Goal: Information Seeking & Learning: Learn about a topic

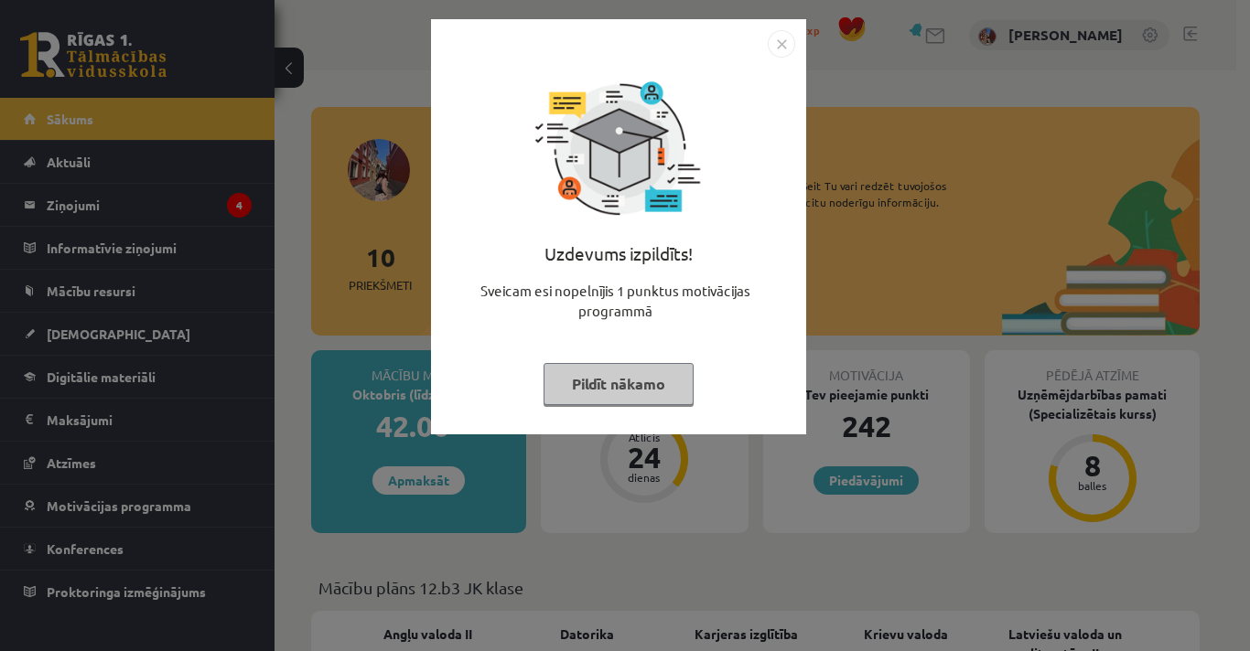
click at [574, 383] on button "Pildīt nākamo" at bounding box center [618, 384] width 150 height 42
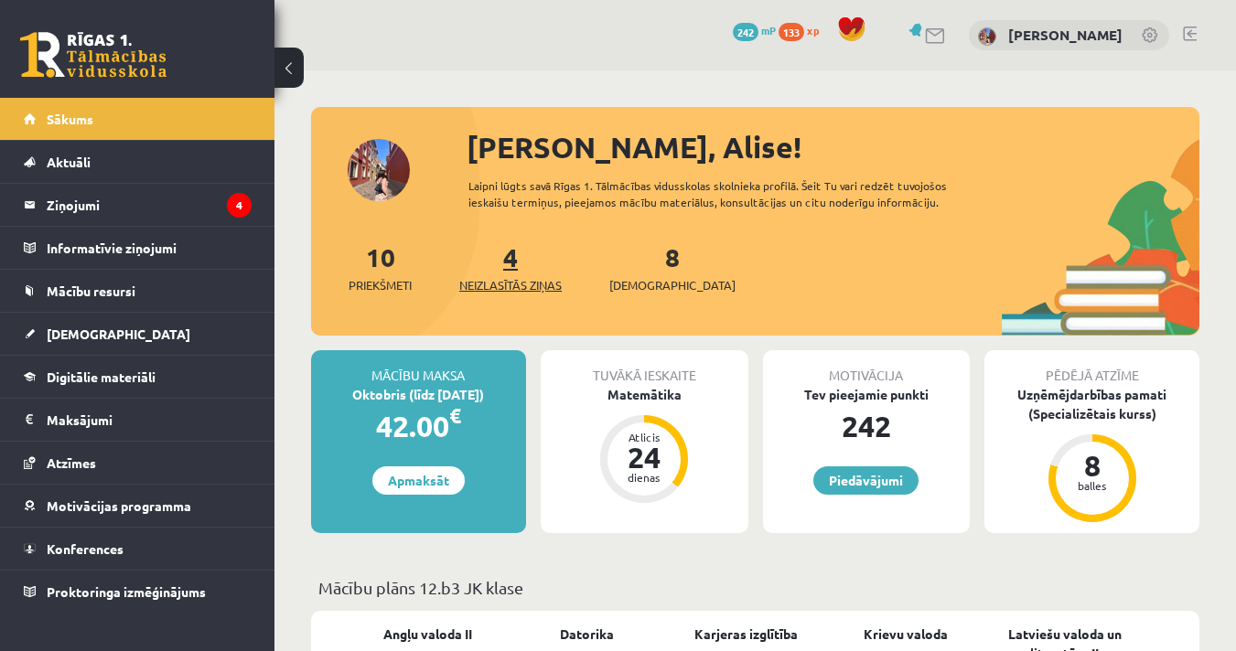
click at [513, 265] on link "4 Neizlasītās ziņas" at bounding box center [510, 268] width 102 height 54
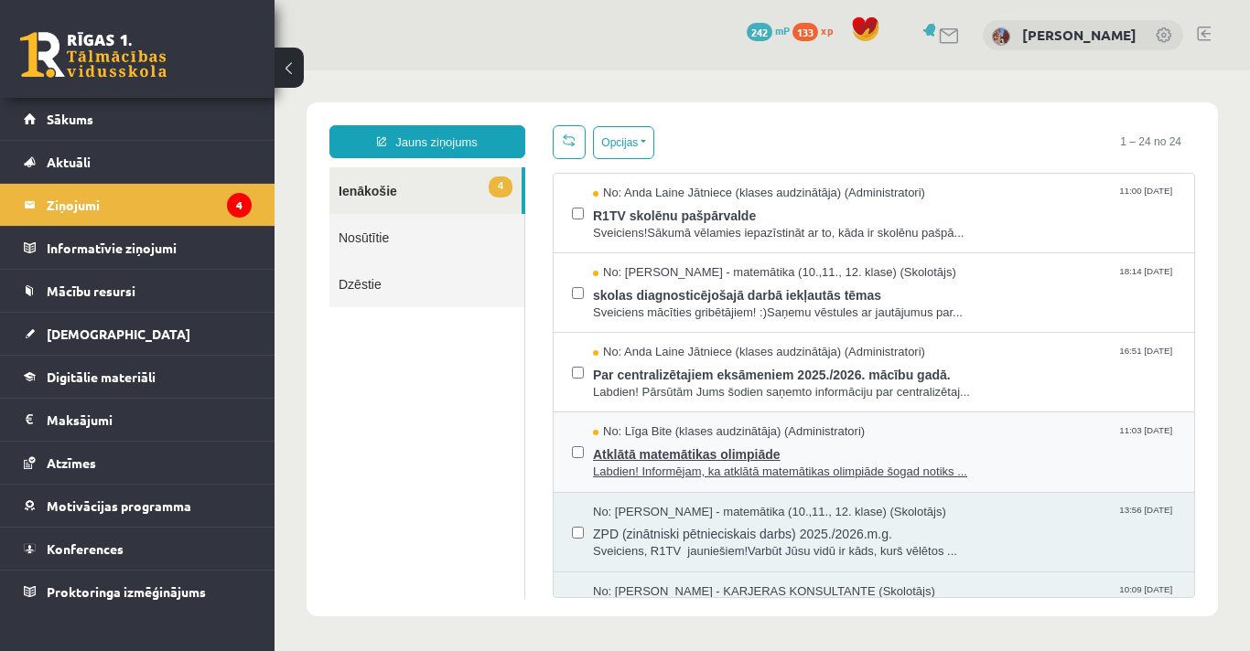
click at [771, 448] on span "Atklātā matemātikas olimpiāde" at bounding box center [884, 452] width 583 height 23
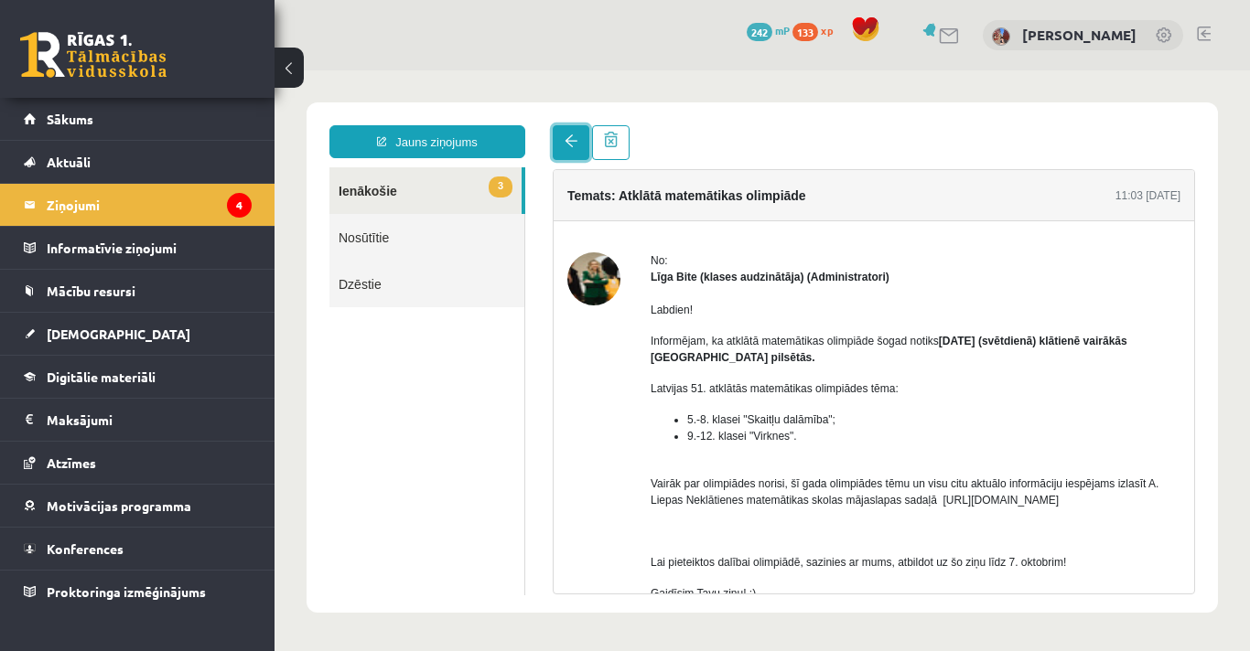
click at [571, 148] on link at bounding box center [571, 142] width 37 height 35
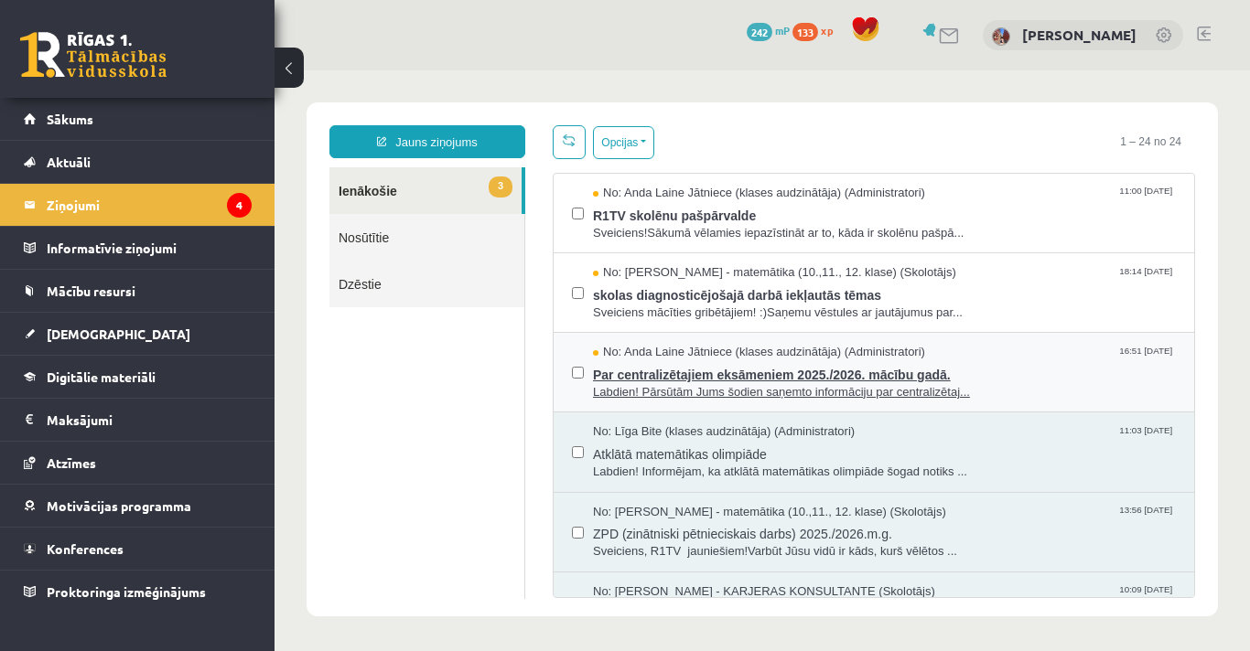
click at [721, 361] on span "Par centralizētajiem eksāmeniem 2025./2026. mācību gadā." at bounding box center [884, 372] width 583 height 23
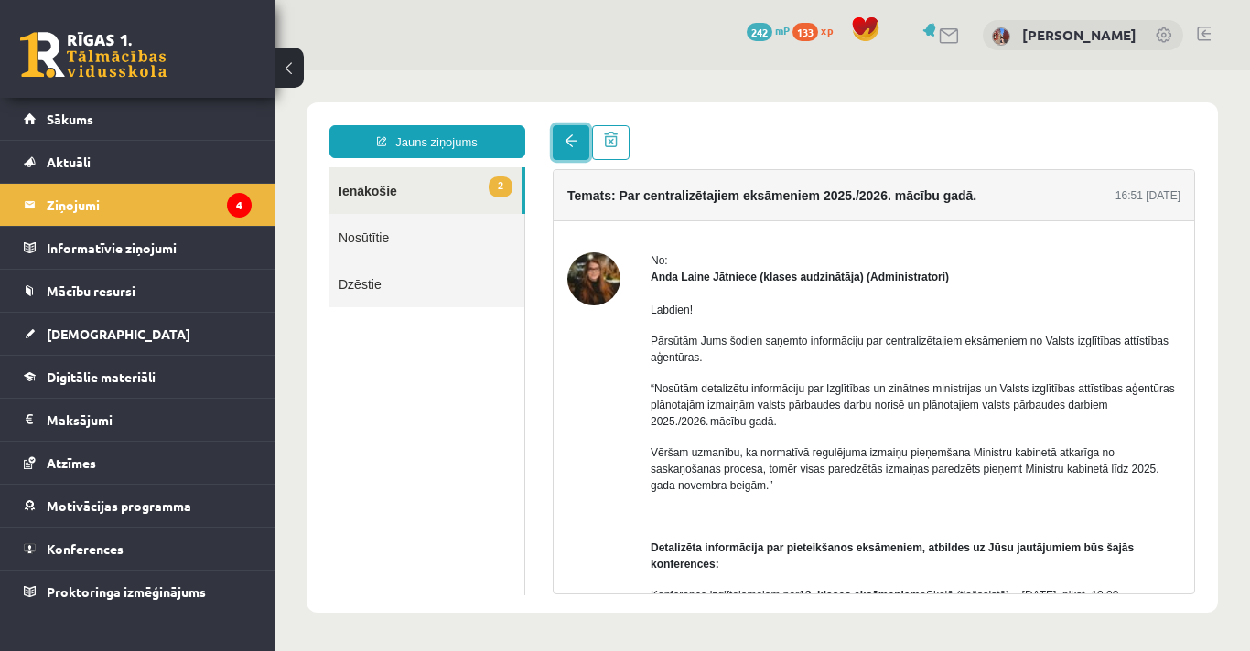
click at [569, 153] on link at bounding box center [571, 142] width 37 height 35
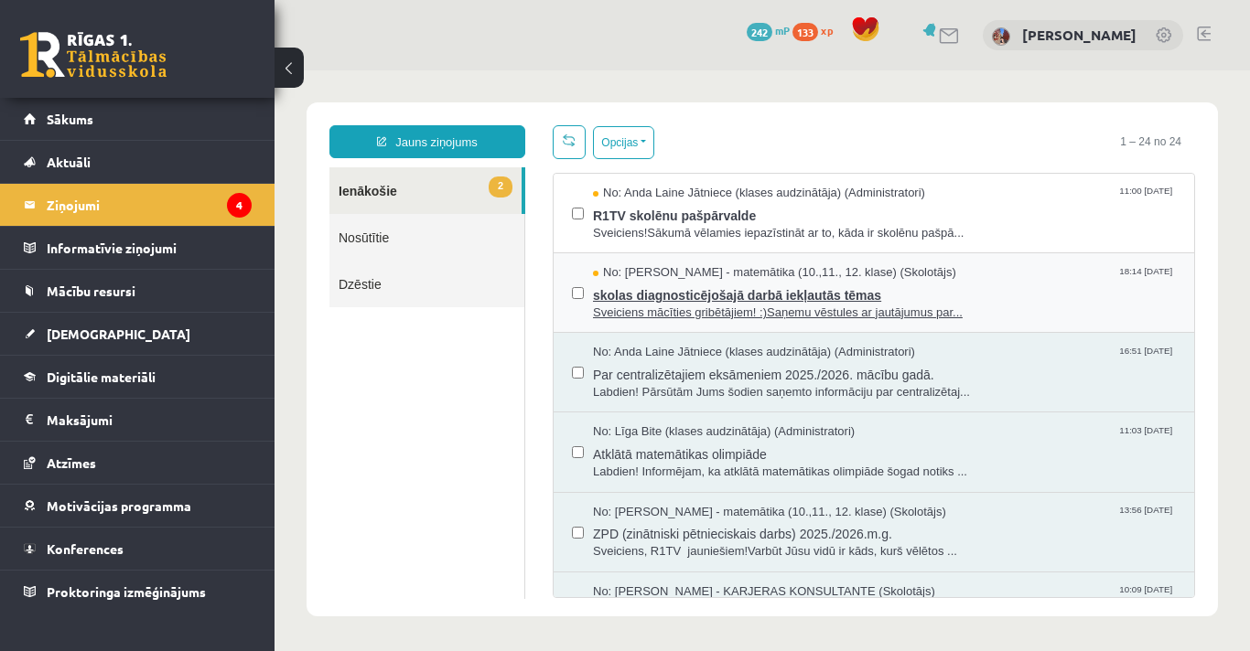
click at [661, 297] on span "skolas diagnosticējošajā darbā iekļautās tēmas" at bounding box center [884, 293] width 583 height 23
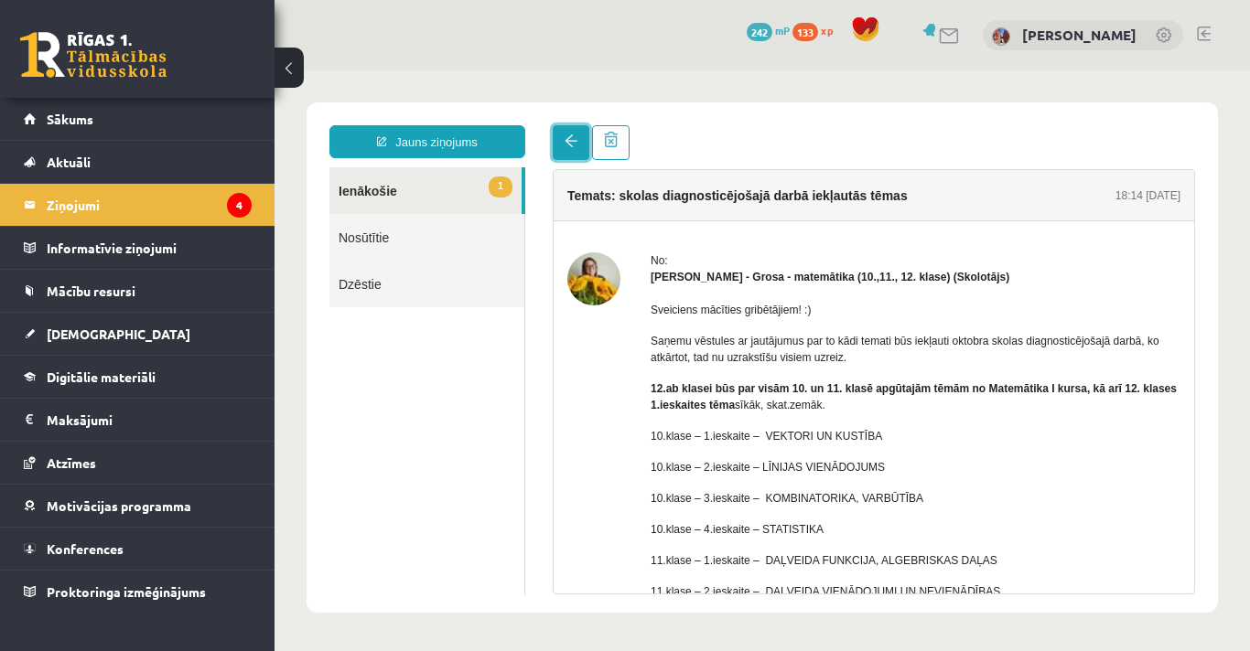
click at [564, 145] on span at bounding box center [570, 140] width 13 height 13
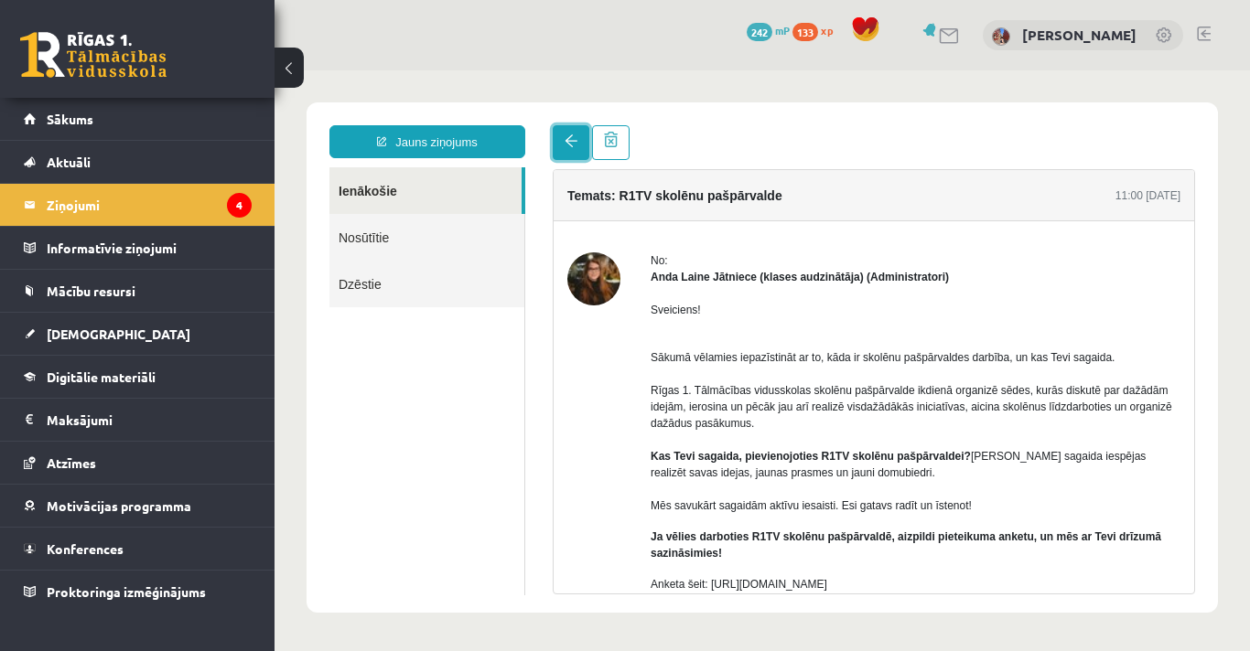
click at [563, 143] on link at bounding box center [571, 142] width 37 height 35
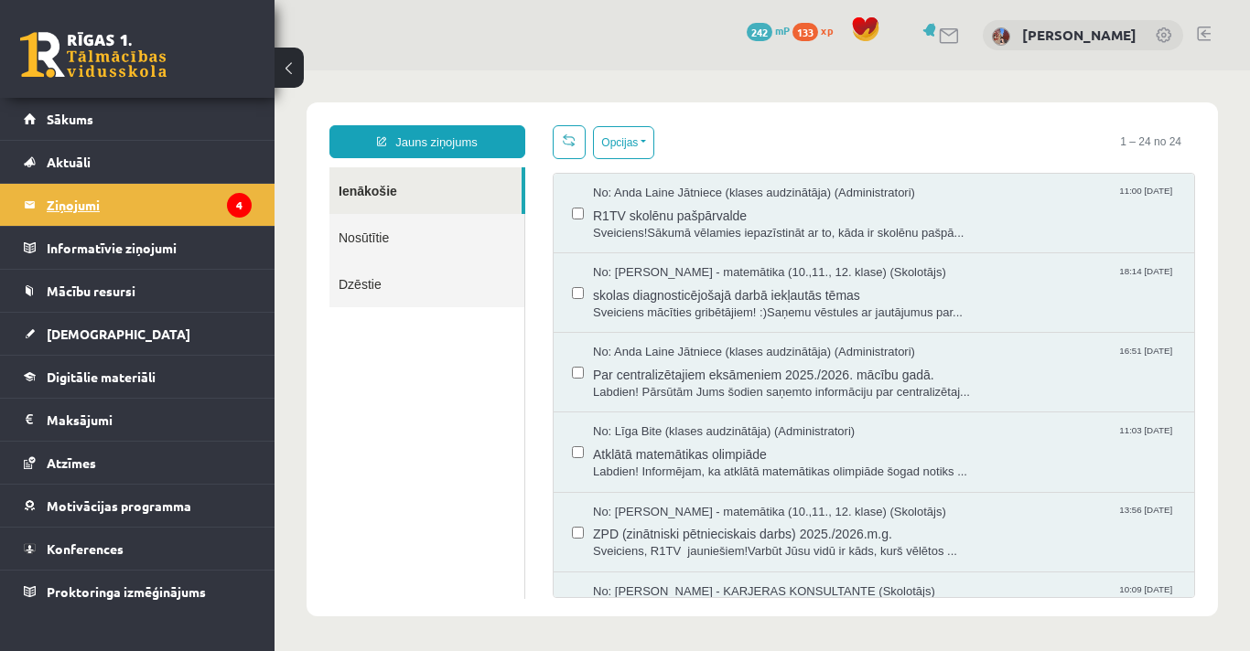
click at [56, 209] on legend "Ziņojumi 4" at bounding box center [149, 205] width 205 height 42
click at [430, 445] on ul "Ienākošie Nosūtītie Dzēstie" at bounding box center [427, 383] width 196 height 432
click at [86, 120] on span "Sākums" at bounding box center [70, 119] width 47 height 16
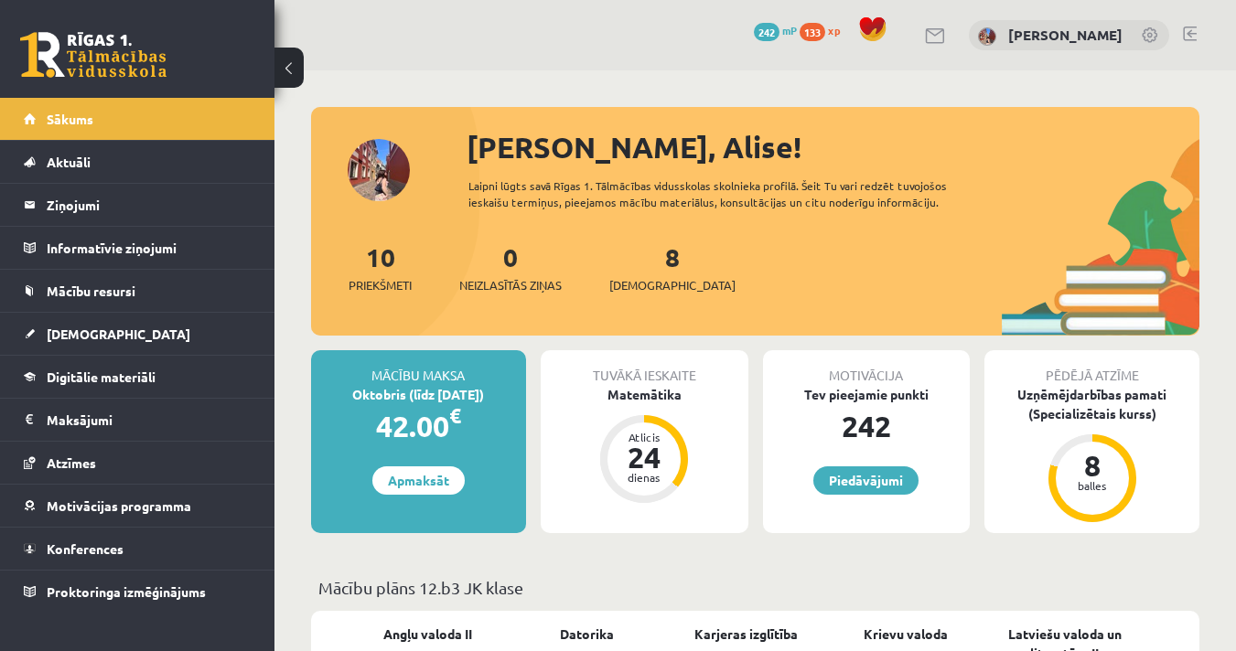
click at [126, 378] on span "Digitālie materiāli" at bounding box center [101, 377] width 109 height 16
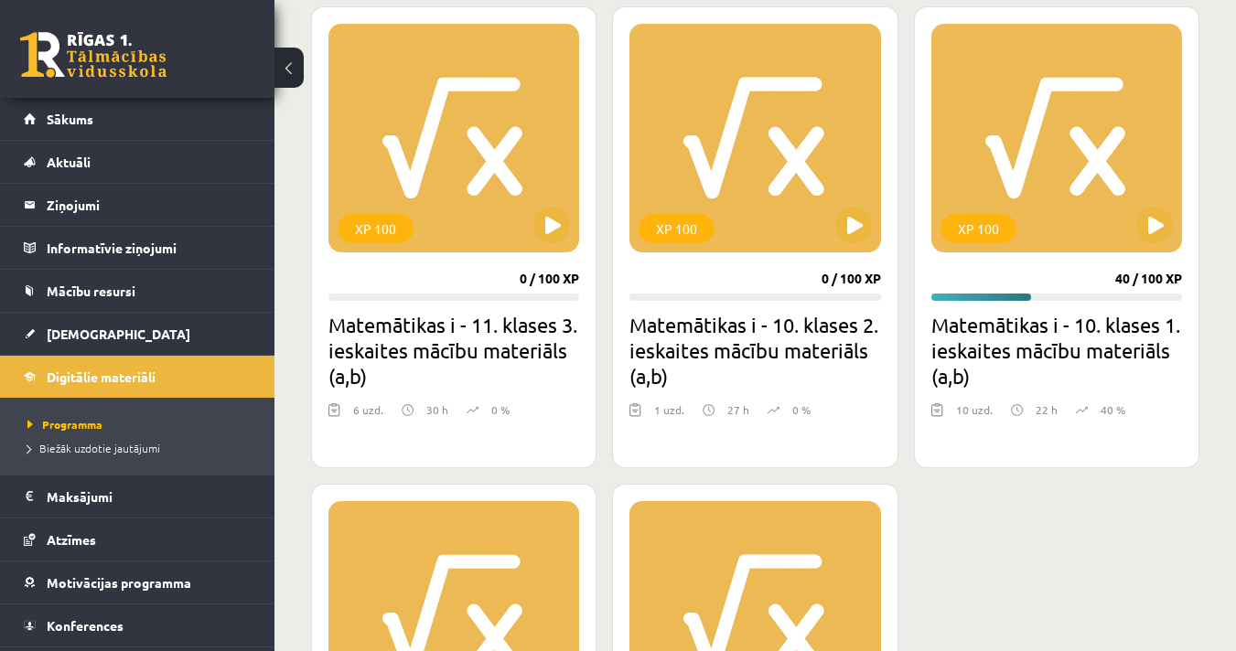
scroll to position [992, 0]
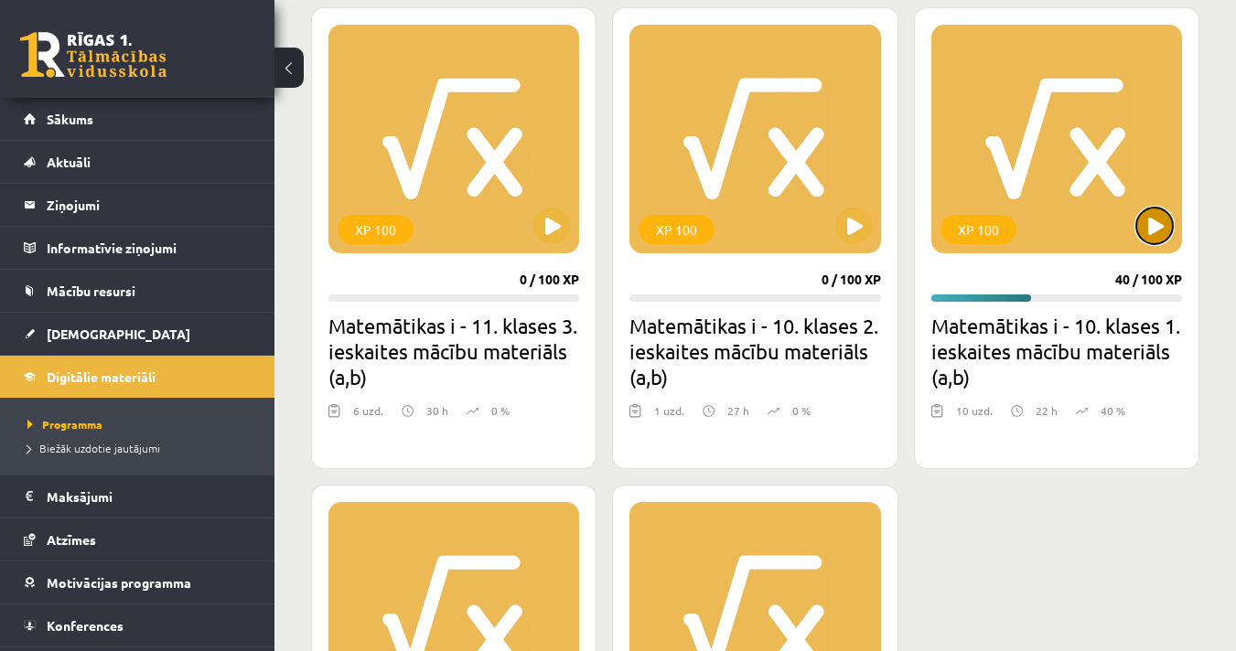
click at [1147, 236] on button at bounding box center [1154, 226] width 37 height 37
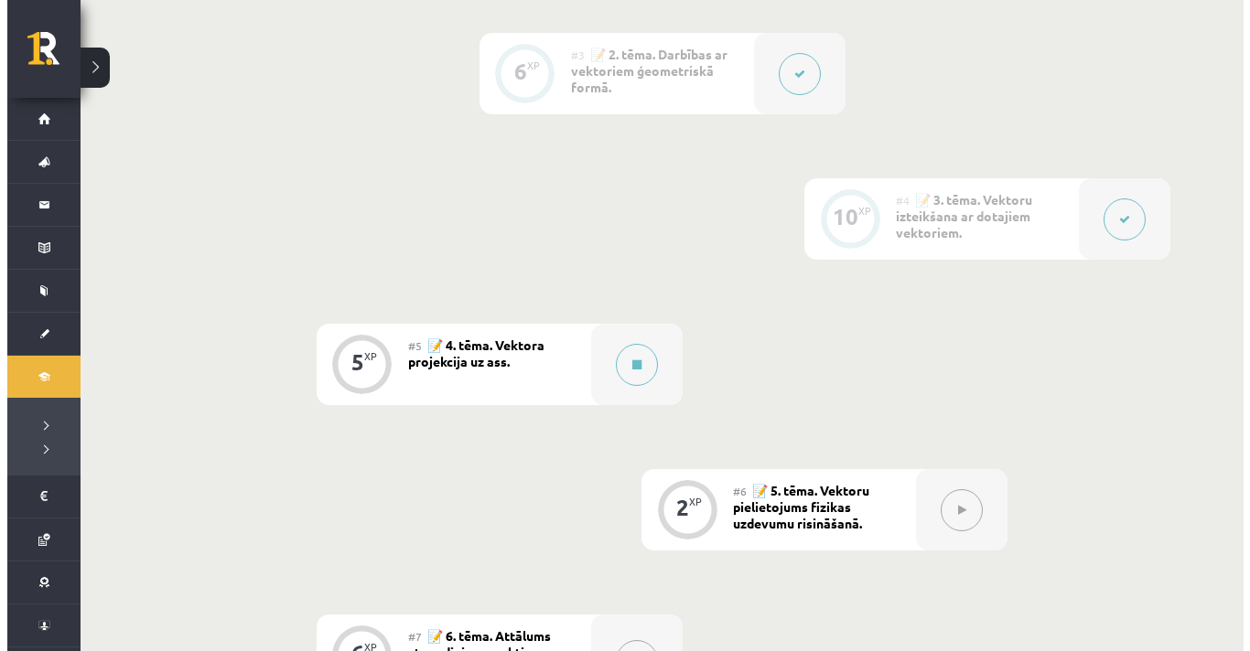
scroll to position [764, 0]
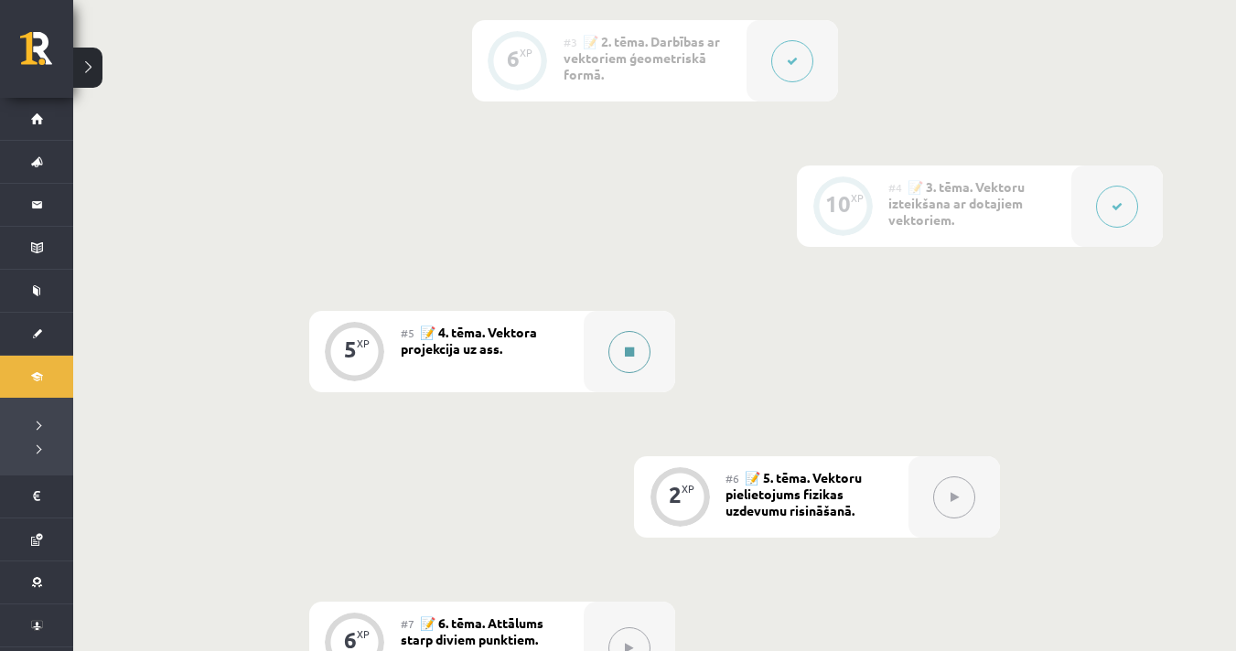
click at [621, 355] on button at bounding box center [629, 352] width 42 height 42
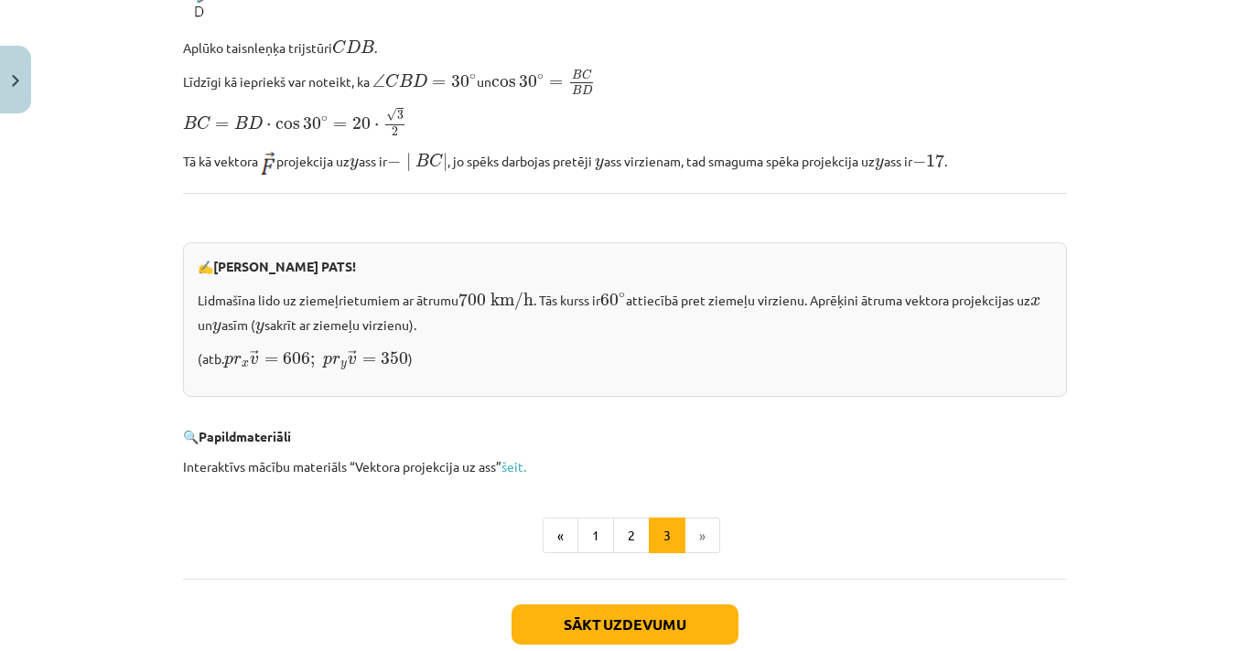
scroll to position [1905, 0]
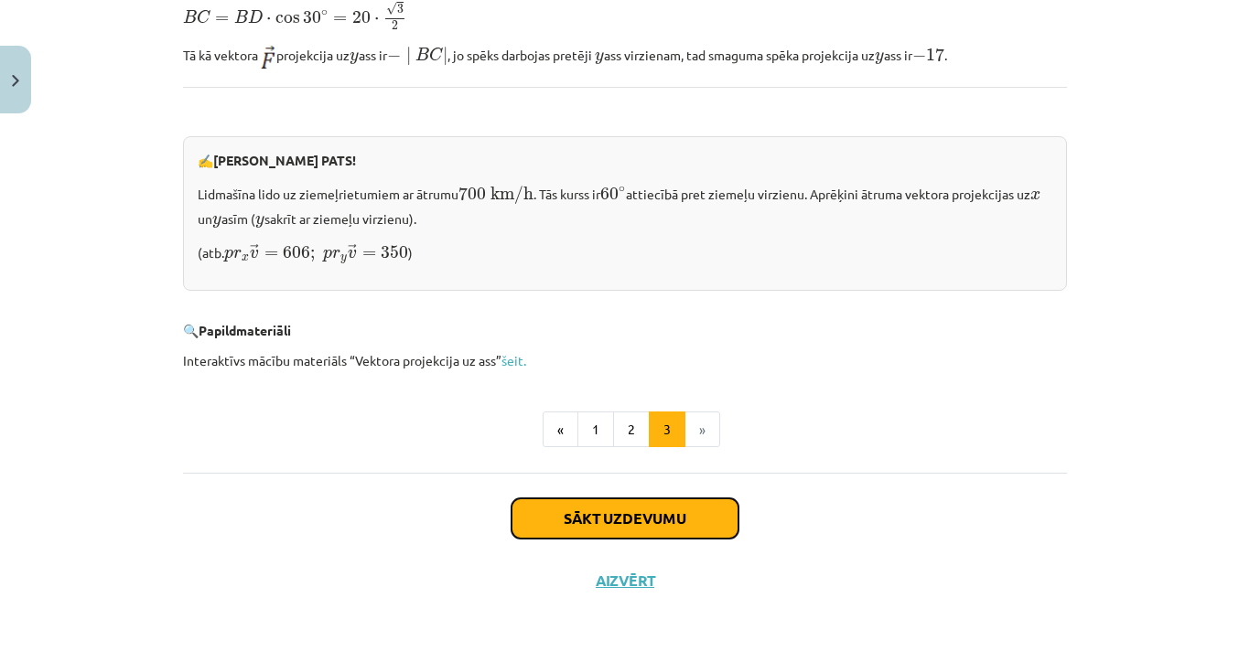
click at [633, 515] on button "Sākt uzdevumu" at bounding box center [624, 519] width 227 height 40
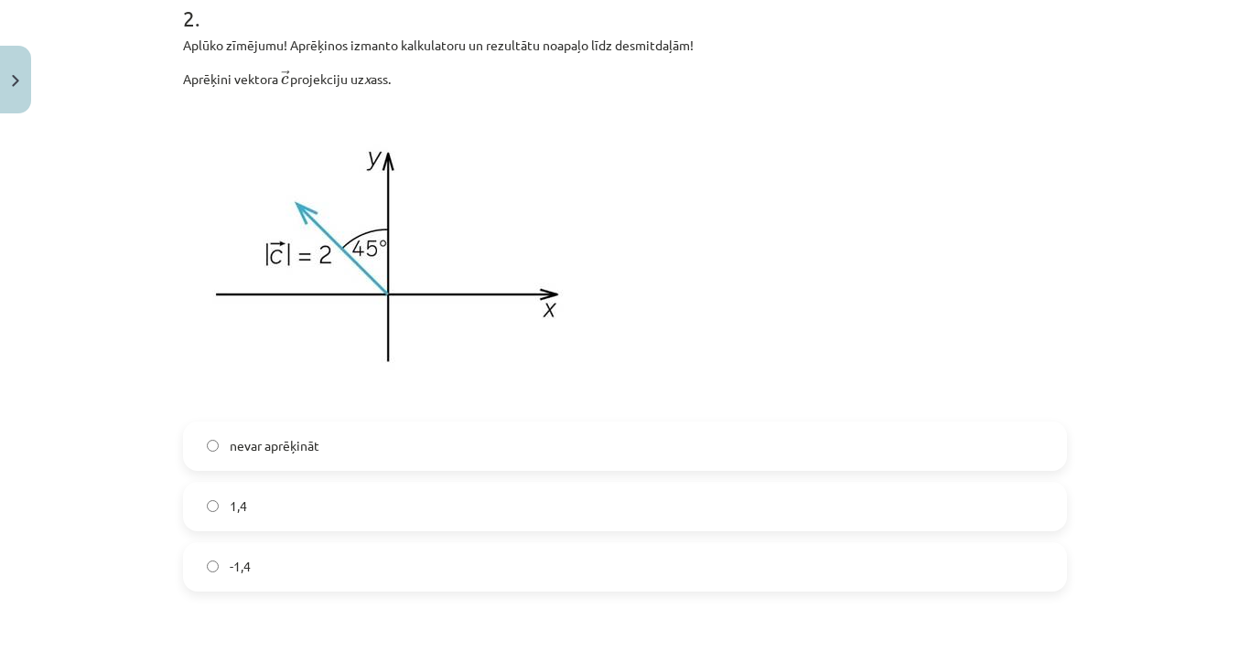
scroll to position [1084, 0]
click at [282, 583] on label "-1,4" at bounding box center [625, 566] width 880 height 46
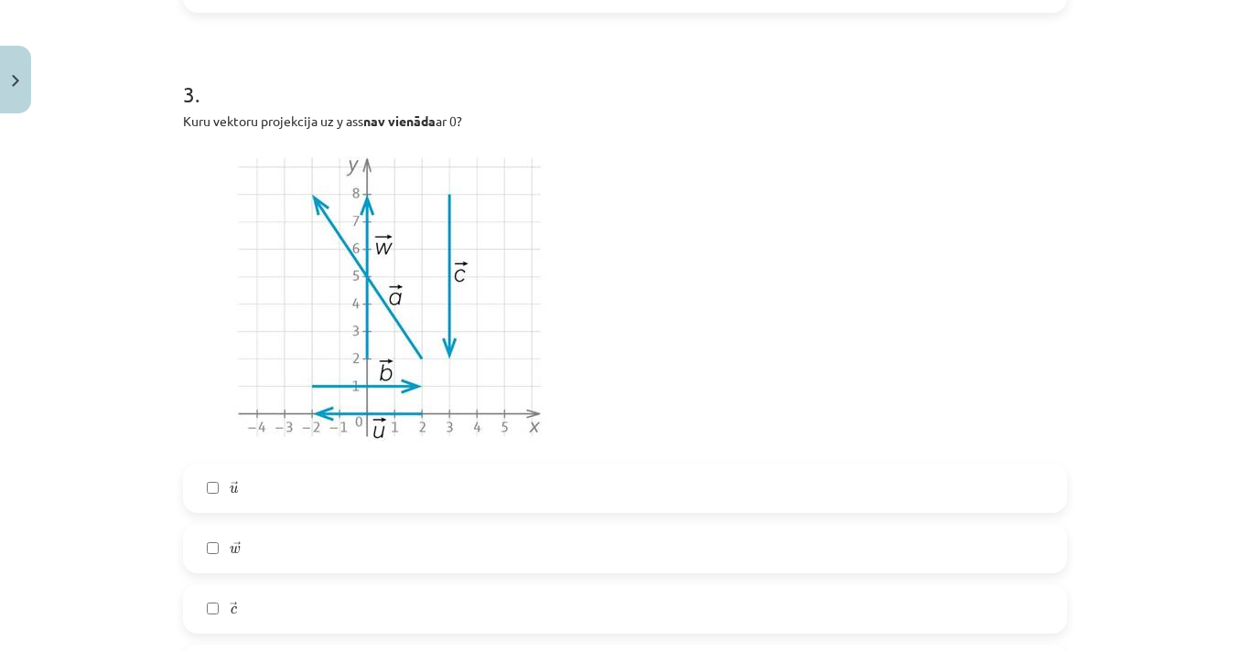
scroll to position [1911, 0]
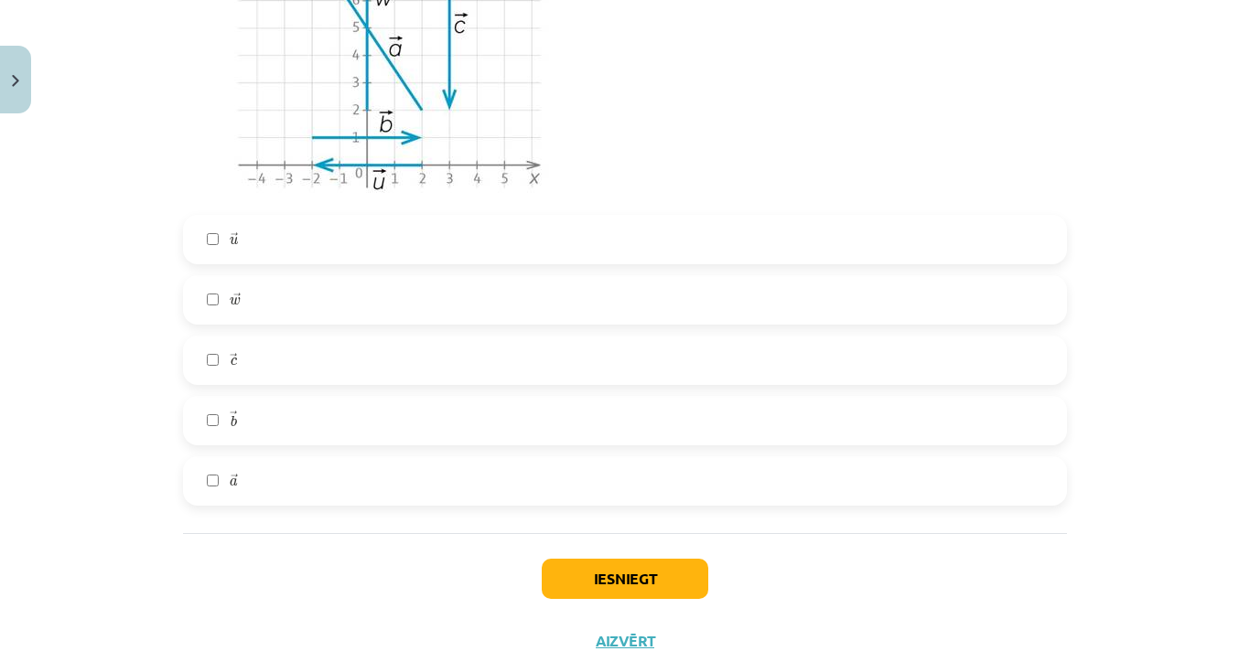
click at [239, 366] on label "→ c c →" at bounding box center [625, 361] width 880 height 46
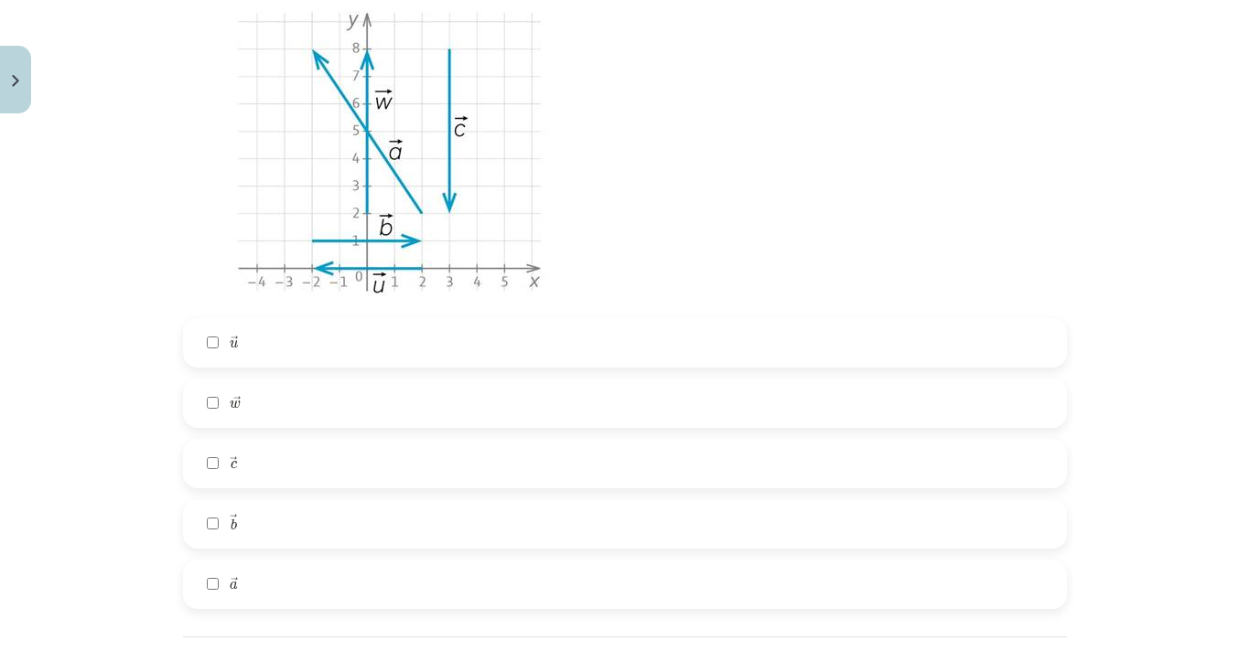
scroll to position [1808, 0]
click at [253, 385] on label "→ w w →" at bounding box center [625, 404] width 880 height 46
click at [256, 596] on label "→ a a →" at bounding box center [625, 585] width 880 height 46
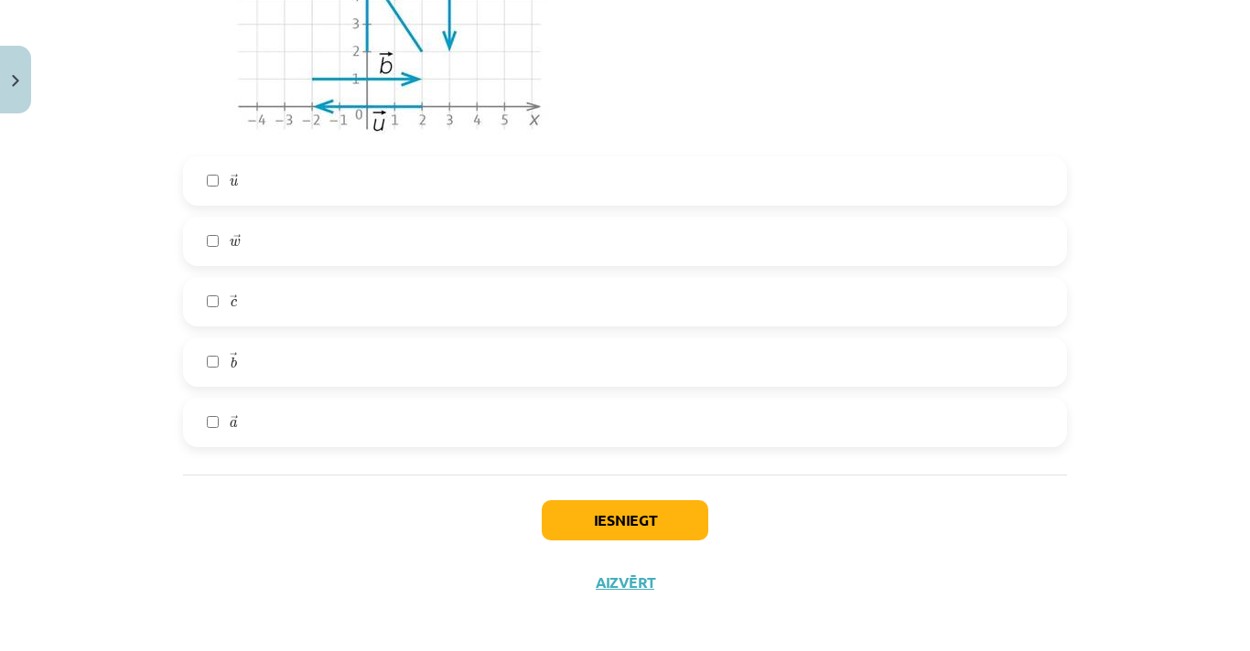
scroll to position [1972, 0]
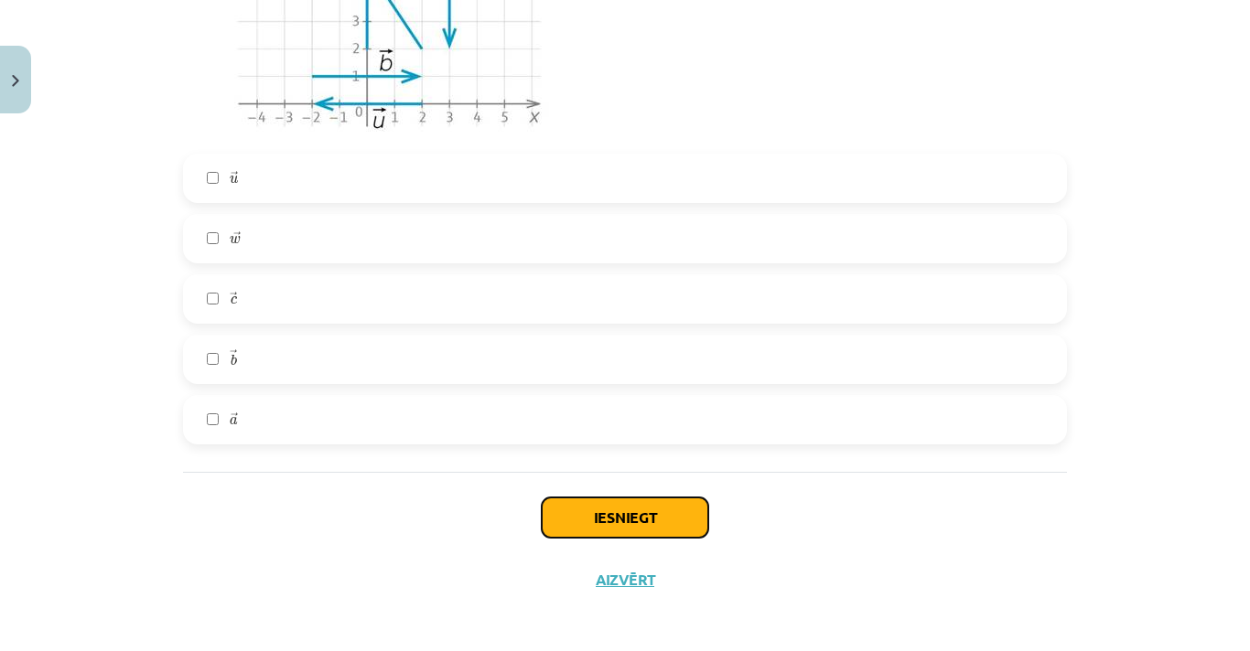
click at [648, 509] on button "Iesniegt" at bounding box center [625, 518] width 166 height 40
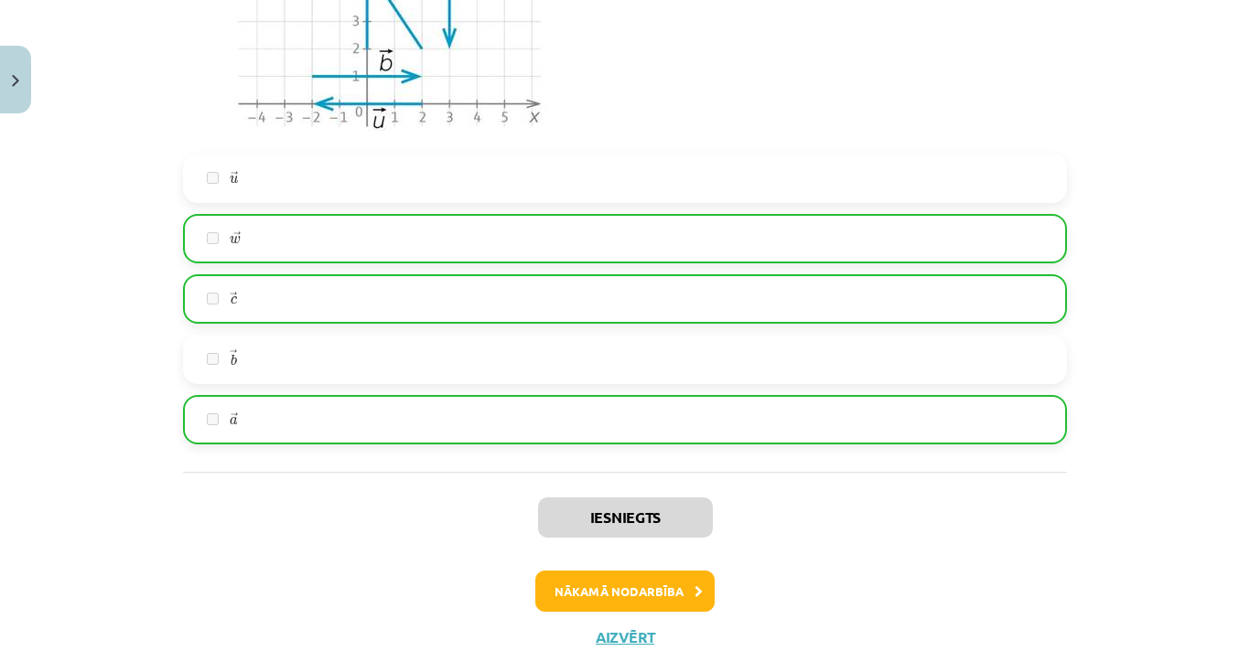
click at [1112, 385] on div "Mācību tēma: Matemātikas i - 10. klases 1. ieskaites mācību materiāls (a,b) #5 …" at bounding box center [625, 325] width 1250 height 651
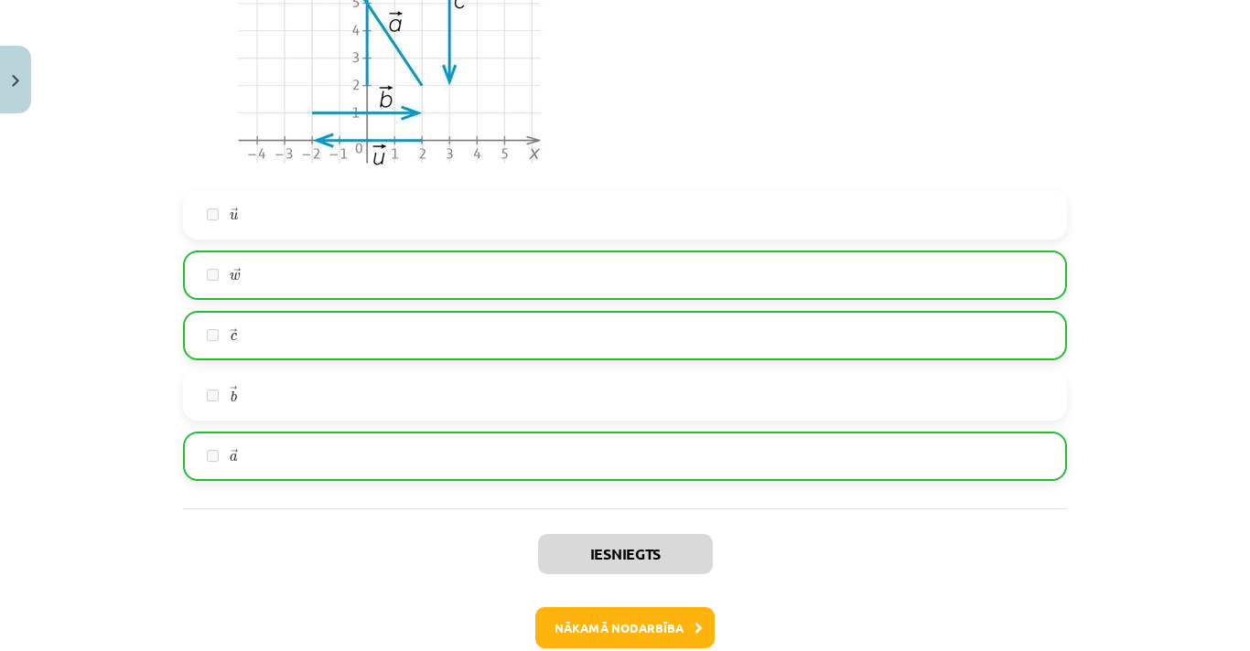
scroll to position [2036, 0]
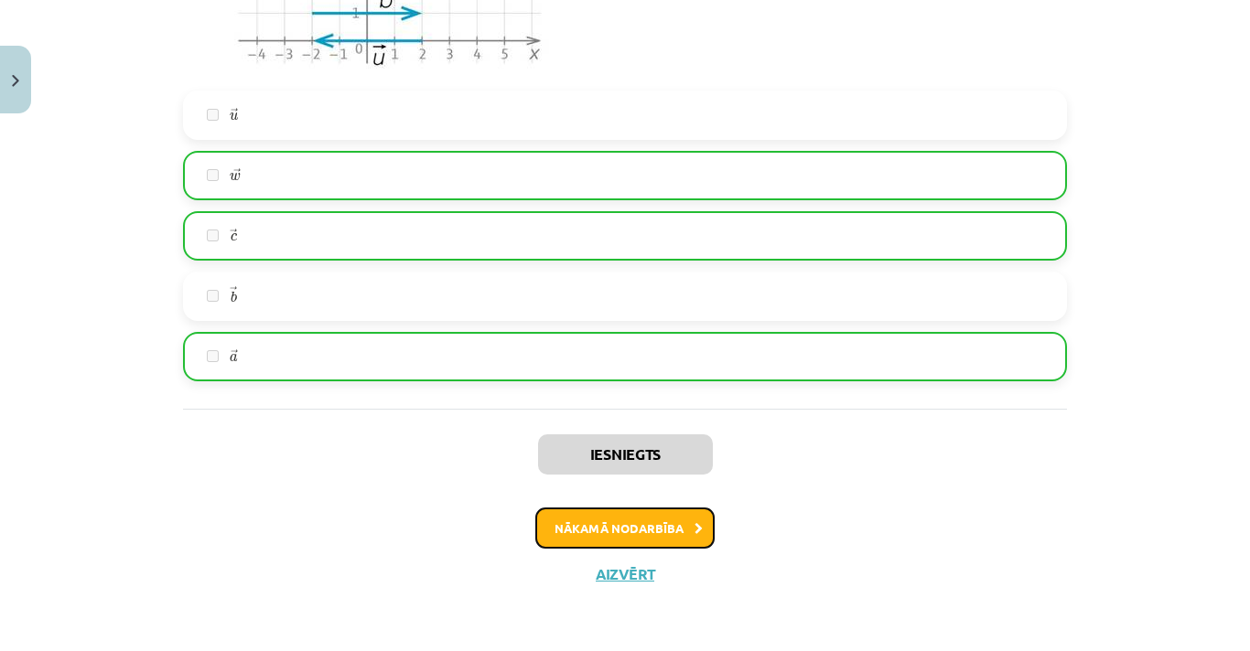
click at [669, 536] on button "Nākamā nodarbība" at bounding box center [624, 529] width 179 height 42
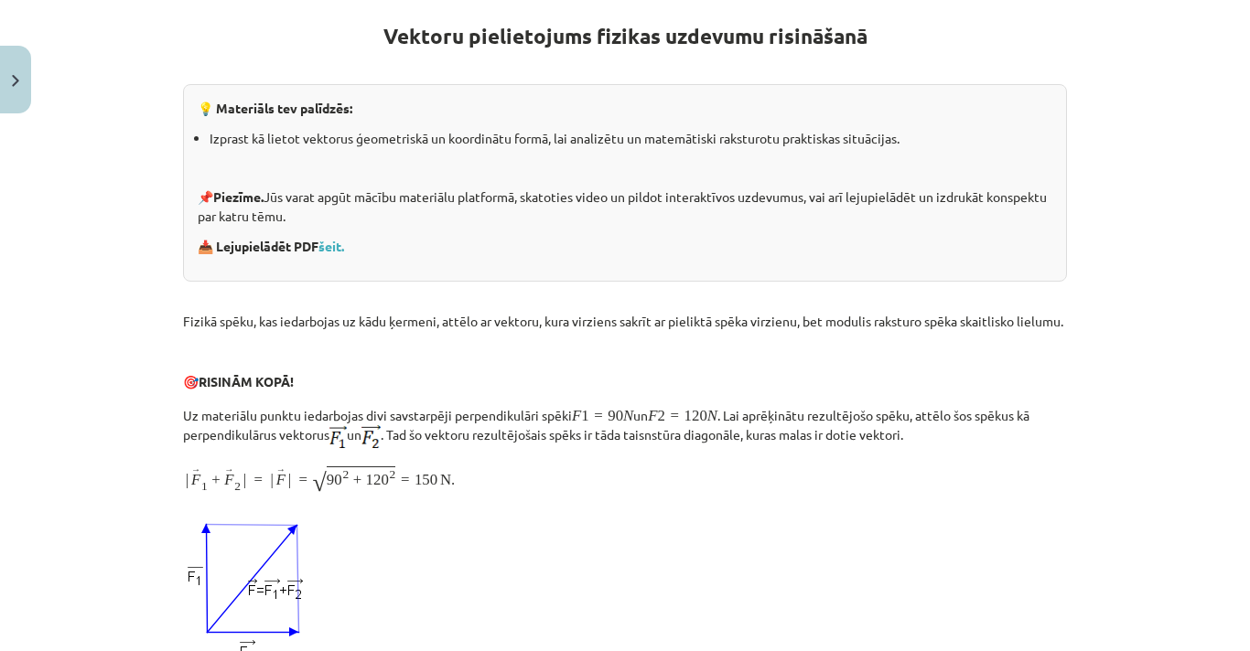
scroll to position [46, 0]
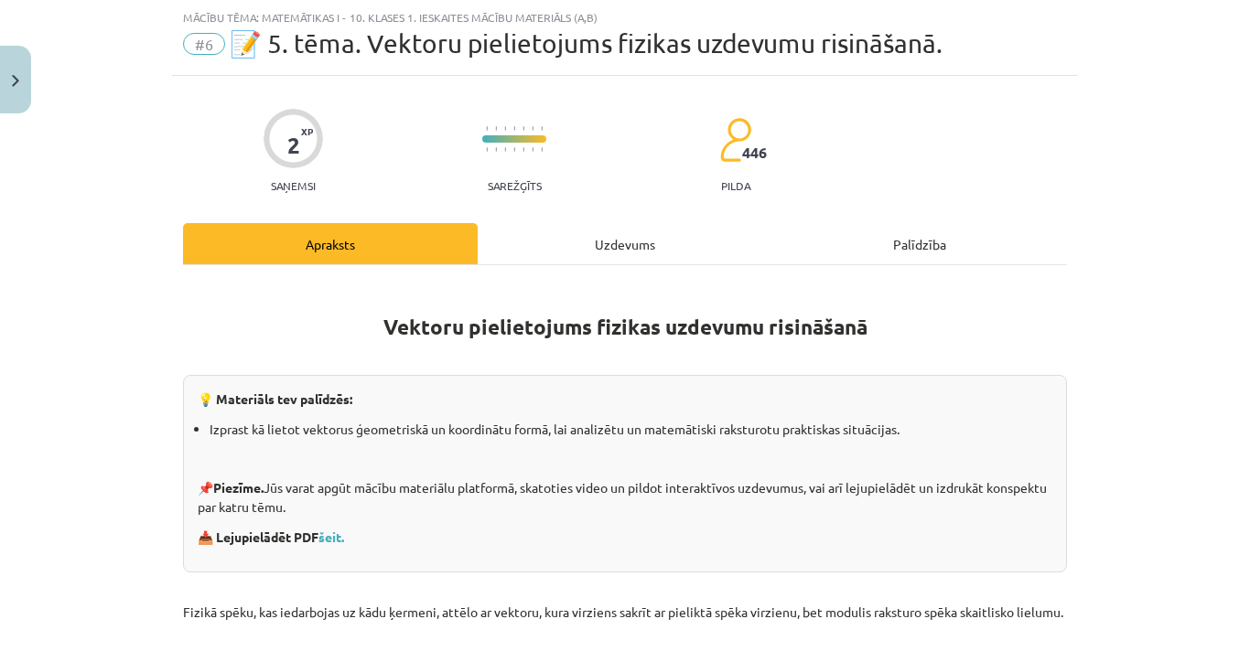
click at [669, 536] on p "📥 Lejupielādēt PDF šeit." at bounding box center [625, 537] width 854 height 19
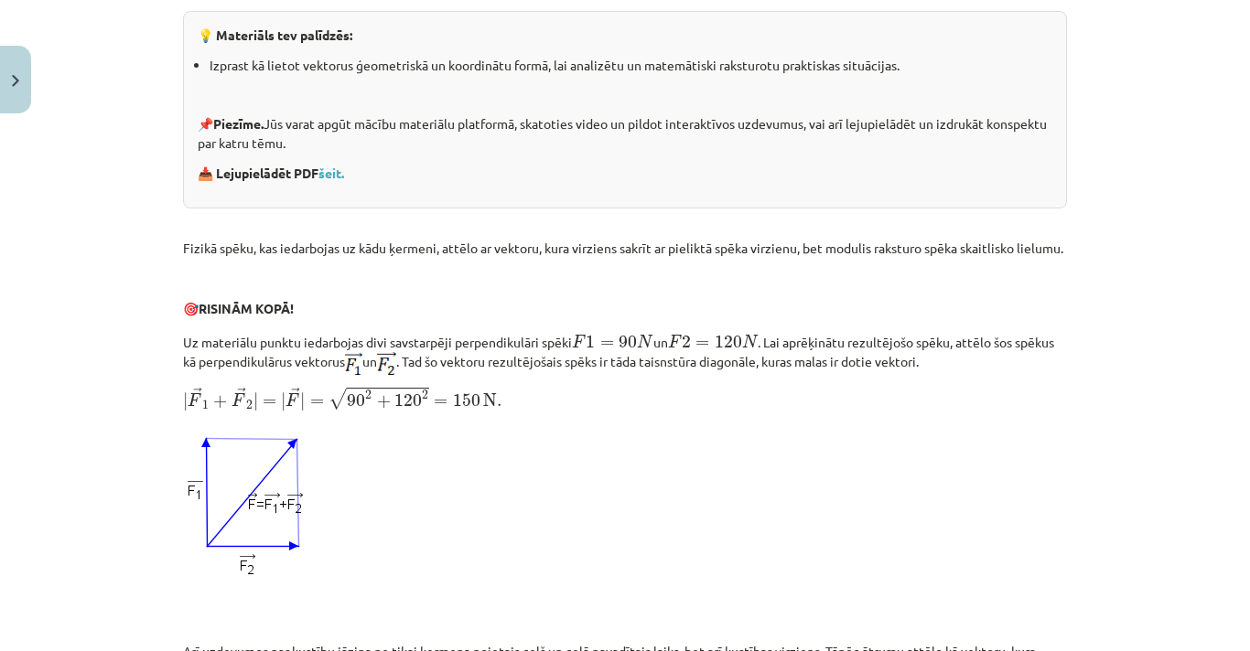
scroll to position [0, 0]
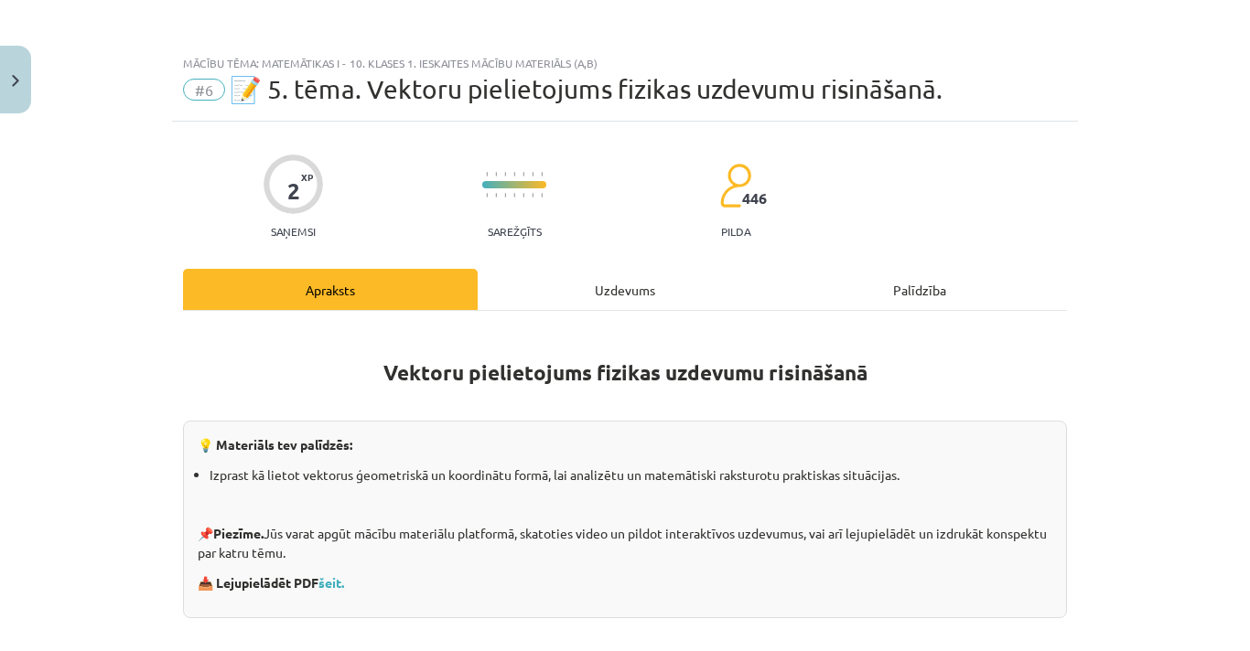
click at [612, 289] on div "Uzdevums" at bounding box center [625, 289] width 295 height 41
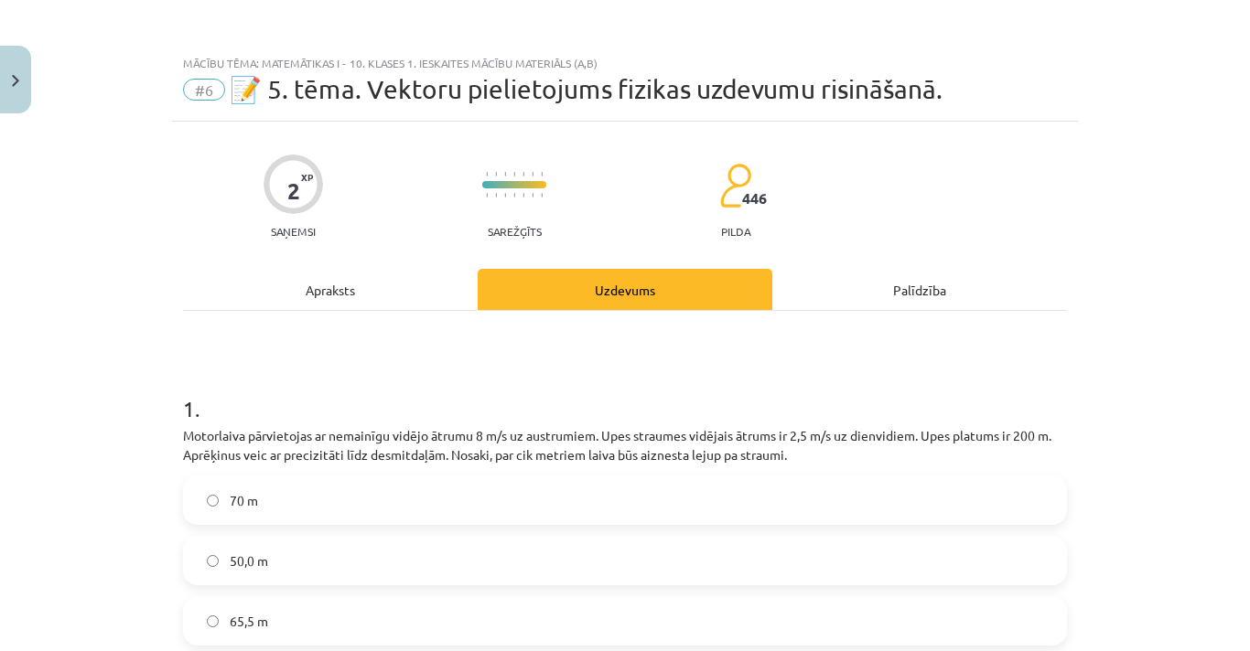
scroll to position [947, 0]
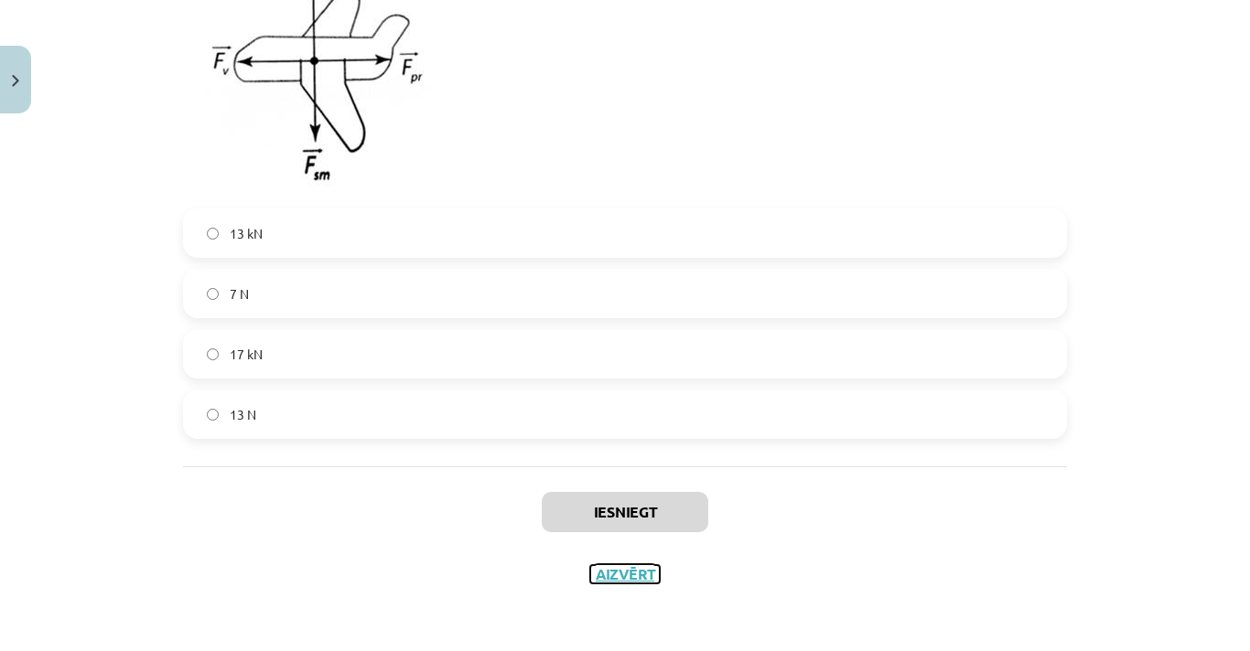
click at [627, 573] on button "Aizvērt" at bounding box center [625, 574] width 70 height 18
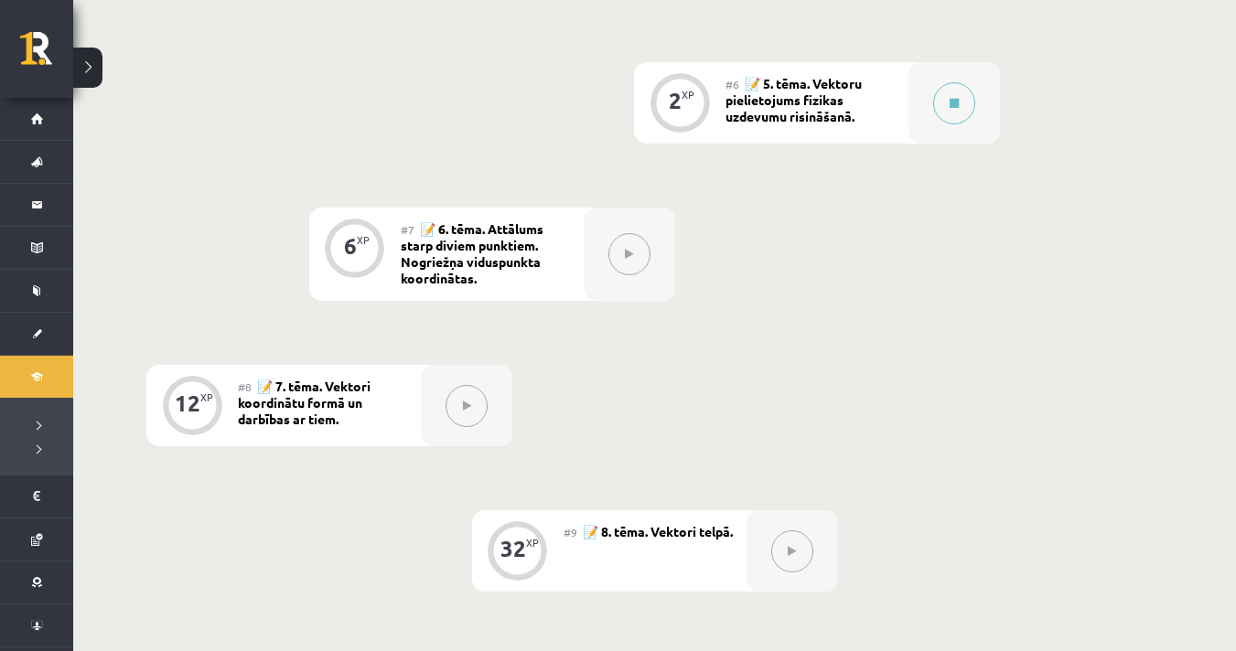
scroll to position [1166, 0]
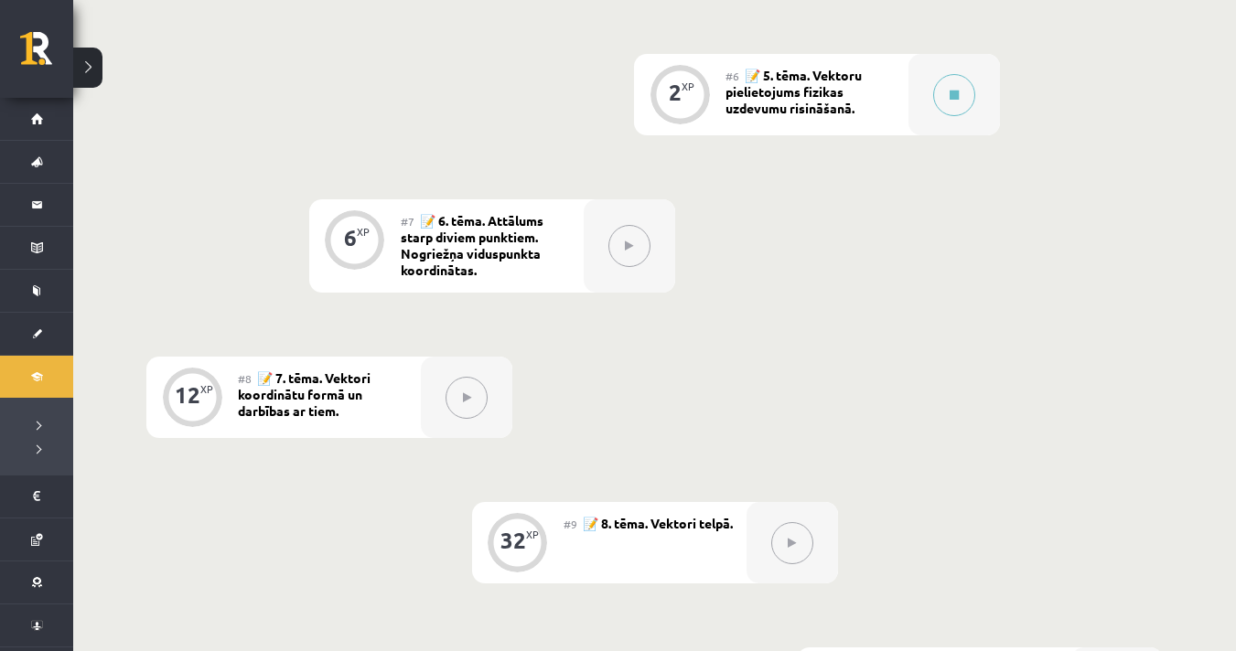
drag, startPoint x: 1075, startPoint y: 304, endPoint x: 1149, endPoint y: 251, distance: 91.1
click at [1149, 251] on div "0 XP #1 💡 Pirms sāc mācīties. Ievada daļa. 27 XP #2 📝 1. tēma. Skalāri un vekto…" at bounding box center [654, 28] width 1016 height 1402
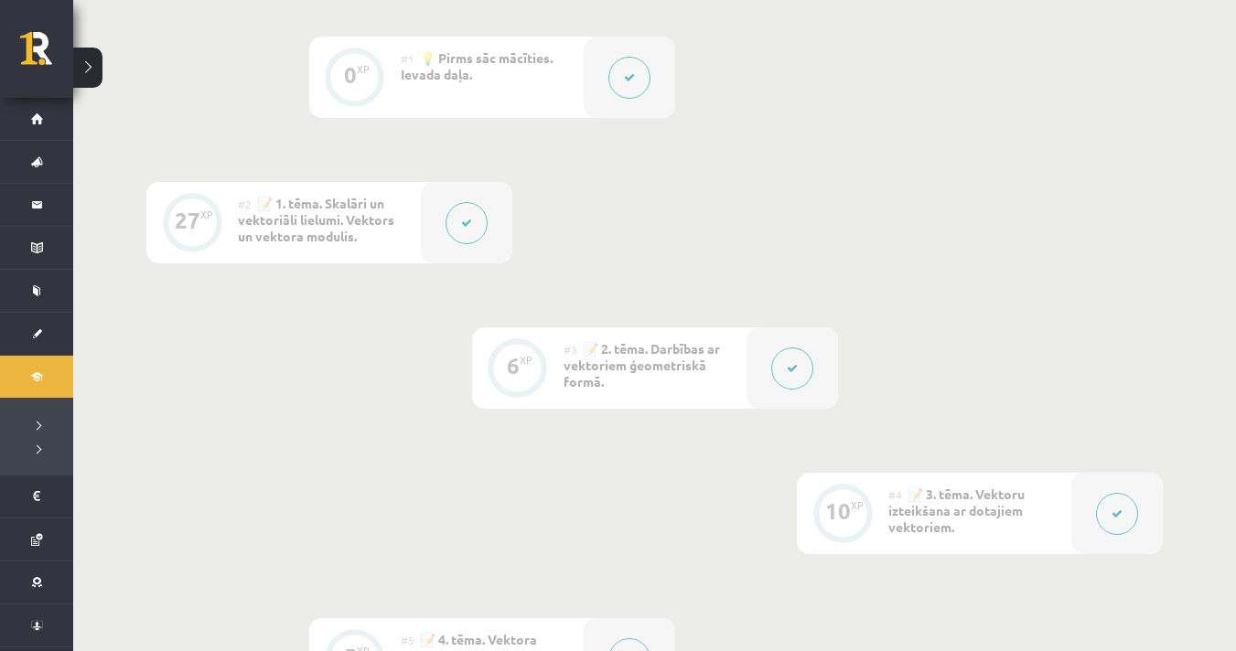
scroll to position [0, 0]
